Goal: Find specific page/section: Find specific page/section

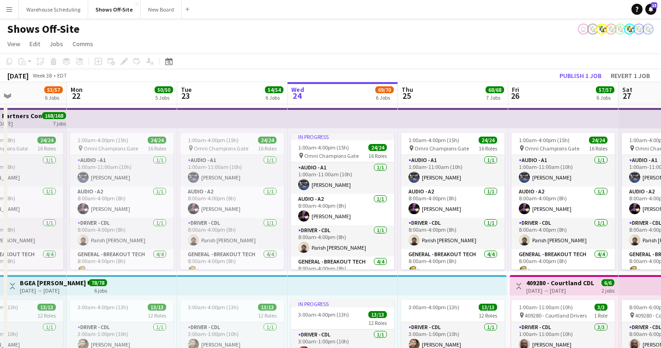
scroll to position [100, 0]
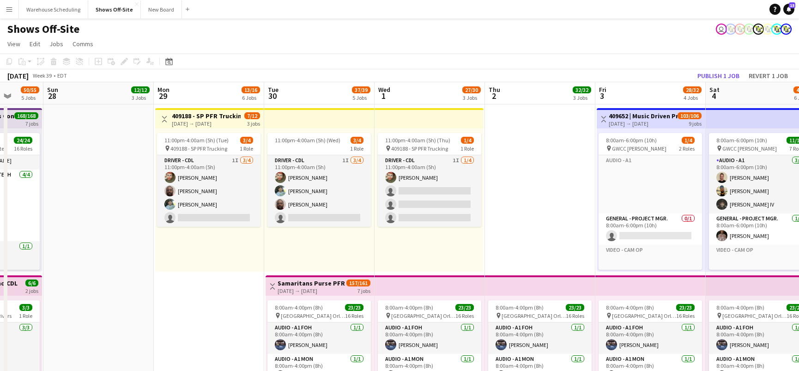
click at [517, 42] on app-page-menu "View Day view expanded Day view collapsed Month view Date picker Jump to today …" at bounding box center [399, 45] width 799 height 18
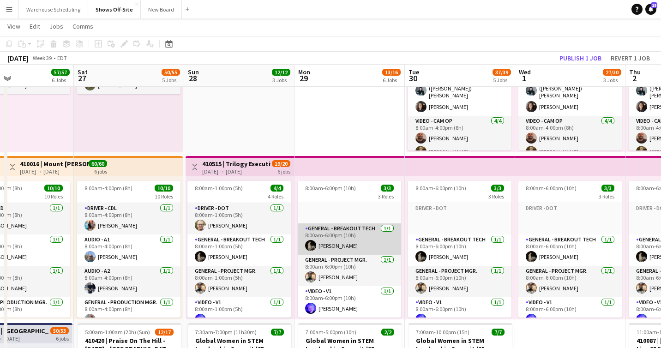
scroll to position [11, 0]
